Goal: Information Seeking & Learning: Find specific fact

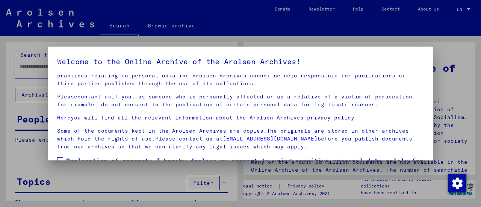
scroll to position [58, 0]
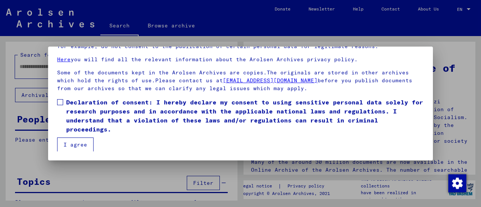
click at [62, 101] on span at bounding box center [60, 102] width 6 height 6
click at [71, 144] on button "I agree" at bounding box center [75, 145] width 36 height 14
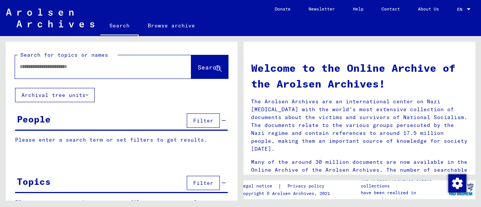
click at [60, 68] on input "text" at bounding box center [94, 67] width 149 height 8
type input "**********"
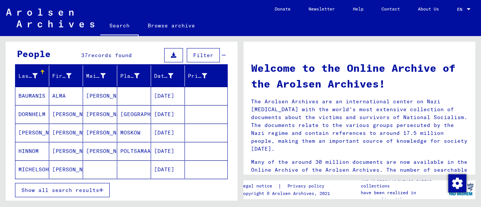
scroll to position [69, 0]
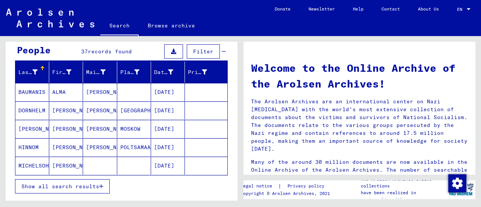
click at [50, 183] on span "Show all search results" at bounding box center [60, 186] width 78 height 7
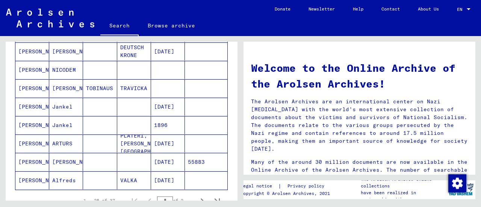
scroll to position [423, 0]
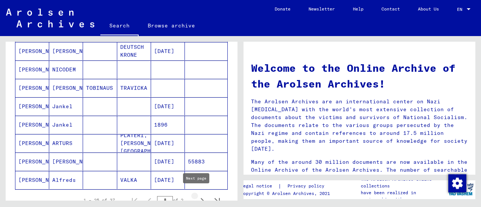
click at [197, 195] on icon "Next page" at bounding box center [202, 200] width 11 height 11
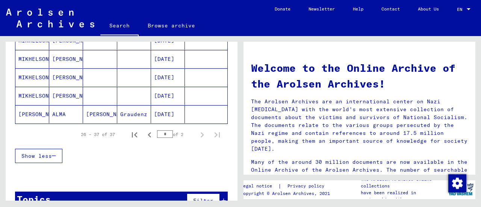
scroll to position [264, 0]
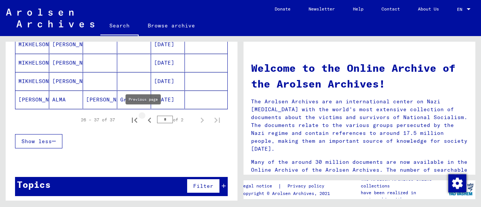
click at [145, 119] on icon "Previous page" at bounding box center [149, 120] width 11 height 11
type input "*"
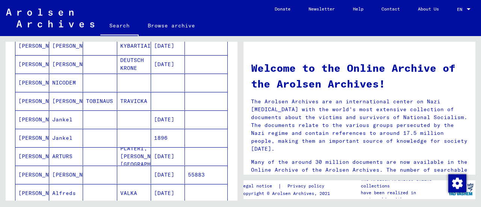
scroll to position [411, 0]
